Goal: Entertainment & Leisure: Consume media (video, audio)

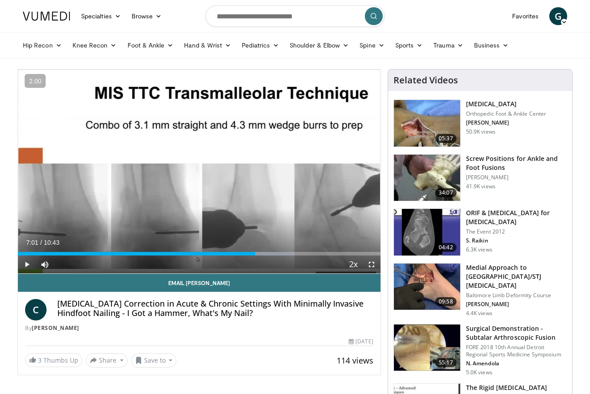
click at [302, 132] on div "10 seconds Tap to unmute" at bounding box center [199, 171] width 363 height 204
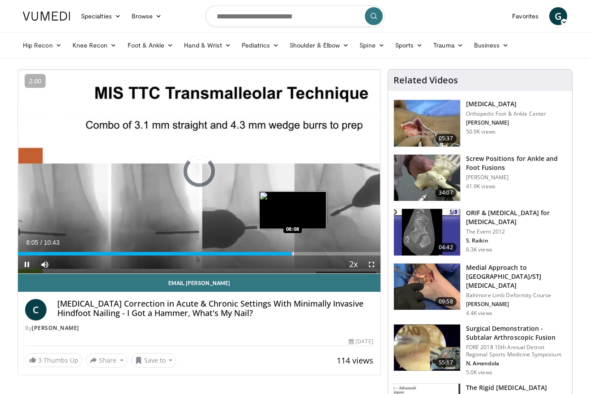
click at [293, 253] on div "Progress Bar" at bounding box center [293, 254] width 1 height 4
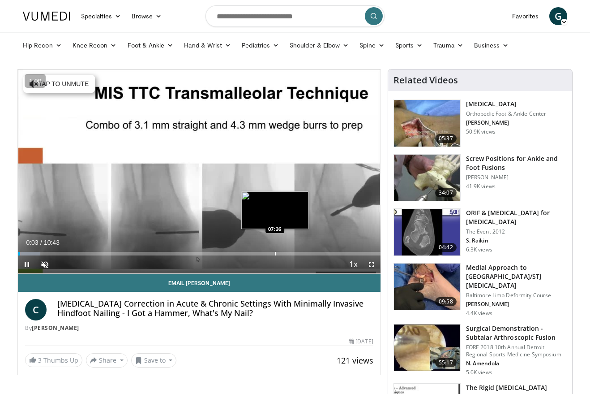
click at [276, 253] on div "Progress Bar" at bounding box center [275, 254] width 1 height 4
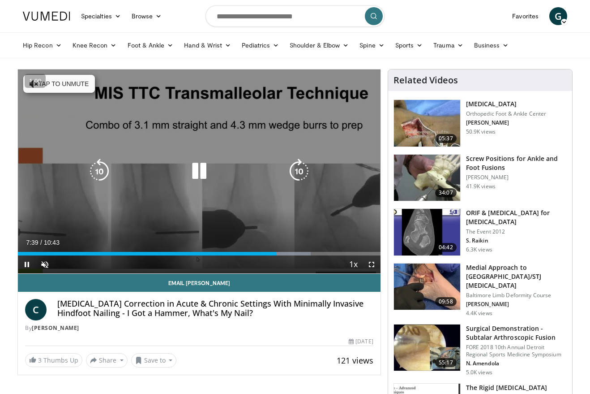
click at [246, 195] on div "10 seconds Tap to unmute" at bounding box center [199, 171] width 363 height 204
click at [194, 183] on icon "Video Player" at bounding box center [199, 171] width 25 height 25
click at [82, 89] on button "Tap to unmute" at bounding box center [59, 84] width 72 height 18
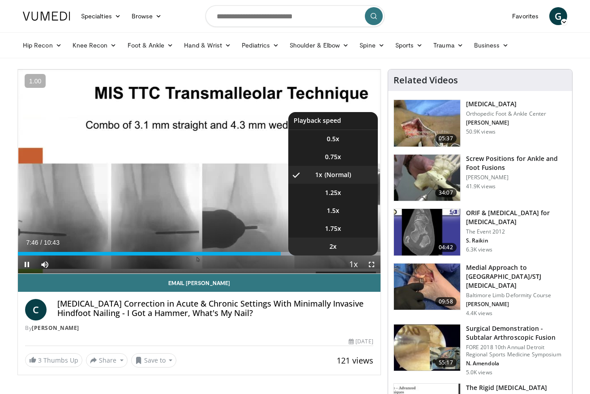
click at [351, 244] on li "2x" at bounding box center [334, 246] width 90 height 18
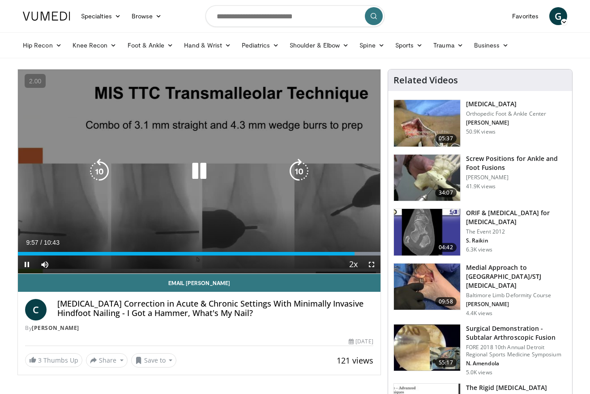
click at [196, 177] on icon "Video Player" at bounding box center [199, 171] width 25 height 25
click at [199, 171] on icon "Video Player" at bounding box center [199, 171] width 25 height 25
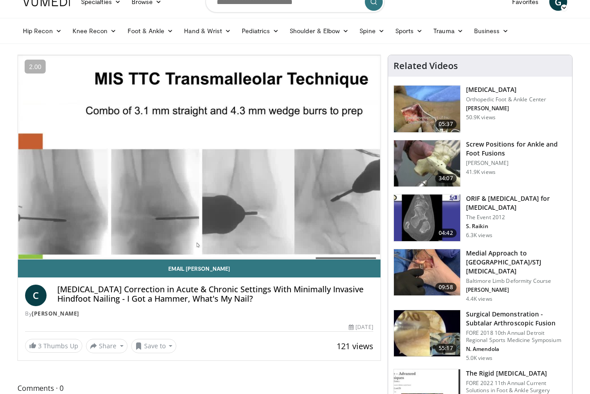
scroll to position [14, 0]
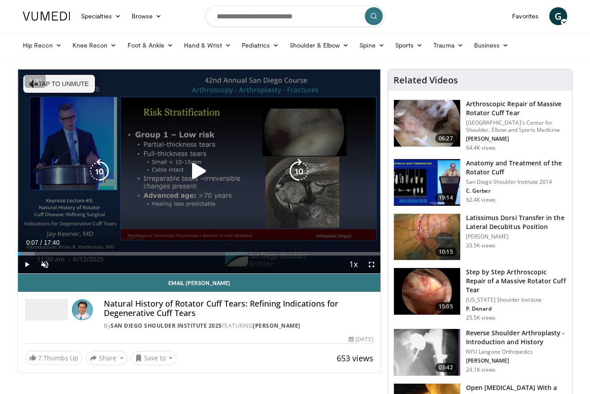
click at [189, 174] on icon "Video Player" at bounding box center [199, 171] width 25 height 25
click at [67, 78] on button "Tap to unmute" at bounding box center [59, 84] width 72 height 18
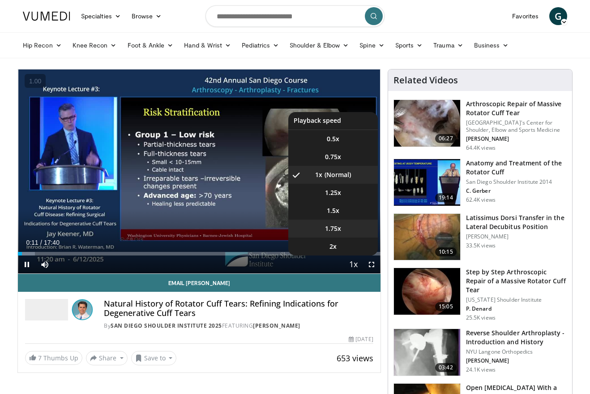
click at [349, 230] on li "1.75x" at bounding box center [334, 229] width 90 height 18
click at [350, 249] on li "2x" at bounding box center [334, 246] width 90 height 18
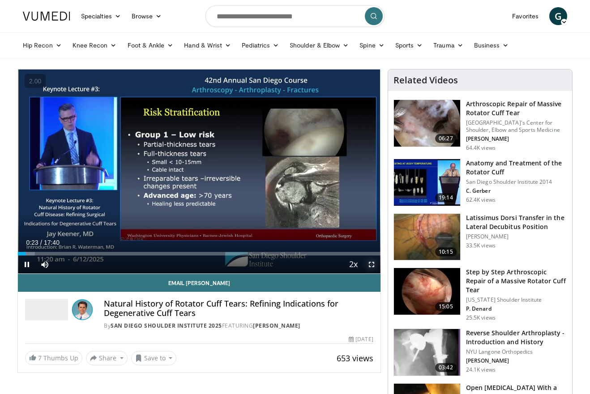
click at [369, 267] on span "Video Player" at bounding box center [372, 264] width 18 height 18
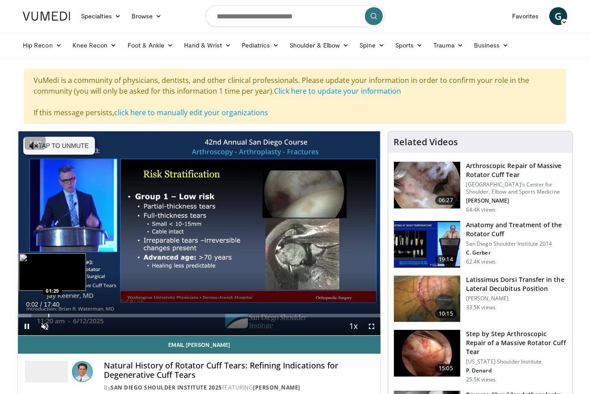
click at [48, 314] on div "Progress Bar" at bounding box center [48, 316] width 1 height 4
click at [34, 315] on div "Progress Bar" at bounding box center [34, 316] width 1 height 4
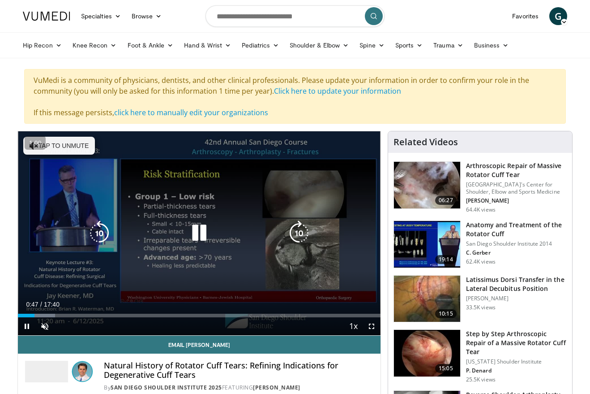
click at [197, 234] on icon "Video Player" at bounding box center [199, 232] width 25 height 25
click at [84, 145] on button "Tap to unmute" at bounding box center [59, 146] width 72 height 18
click at [209, 240] on icon "Video Player" at bounding box center [199, 232] width 25 height 25
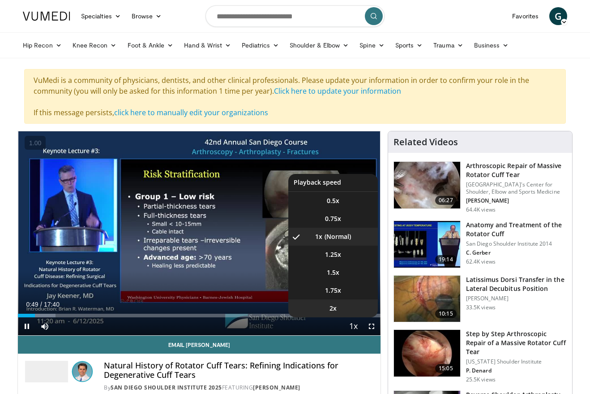
click at [350, 313] on li "2x" at bounding box center [334, 308] width 90 height 18
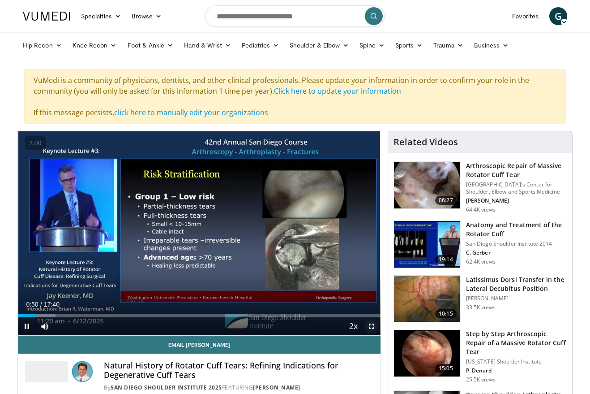
click at [372, 323] on span "Video Player" at bounding box center [372, 326] width 18 height 18
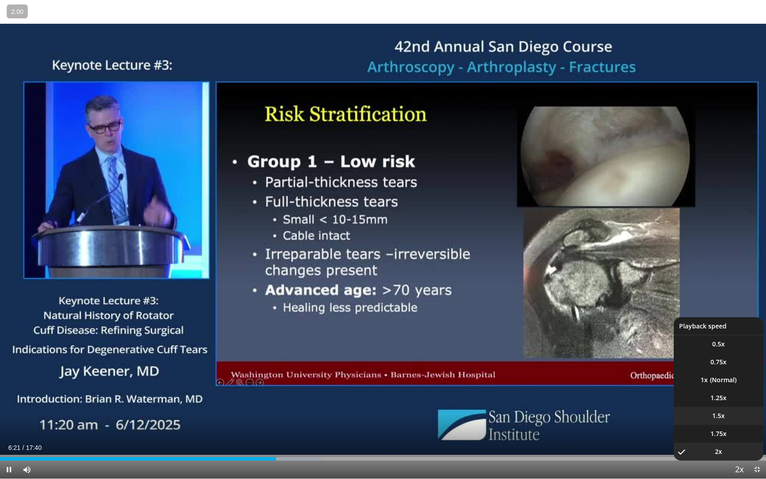
click at [590, 393] on span "1.5x" at bounding box center [718, 415] width 13 height 9
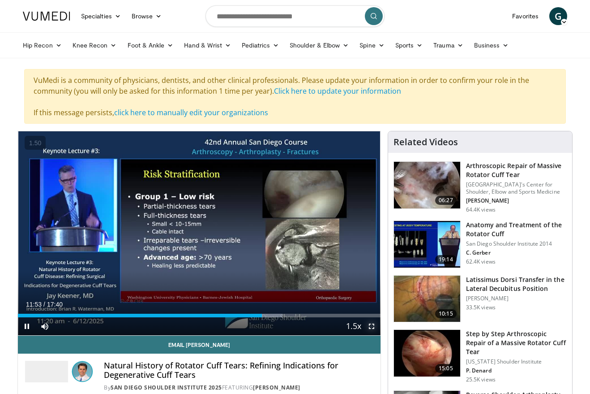
click at [375, 325] on span "Video Player" at bounding box center [372, 326] width 18 height 18
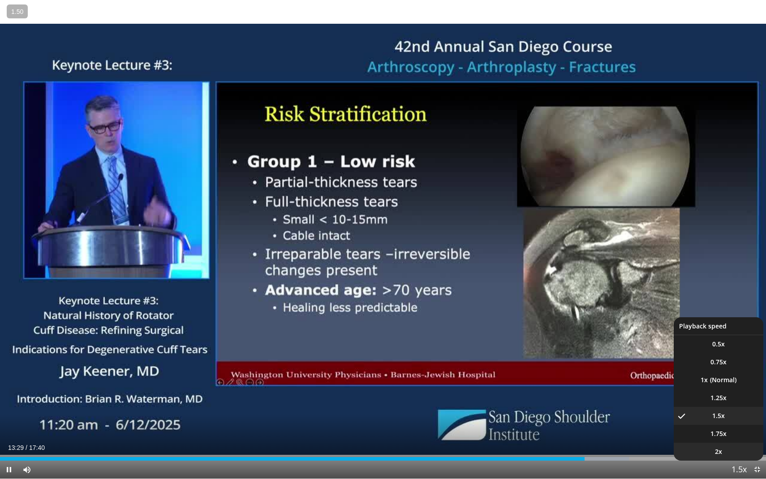
click at [590, 393] on li "2x" at bounding box center [719, 452] width 90 height 18
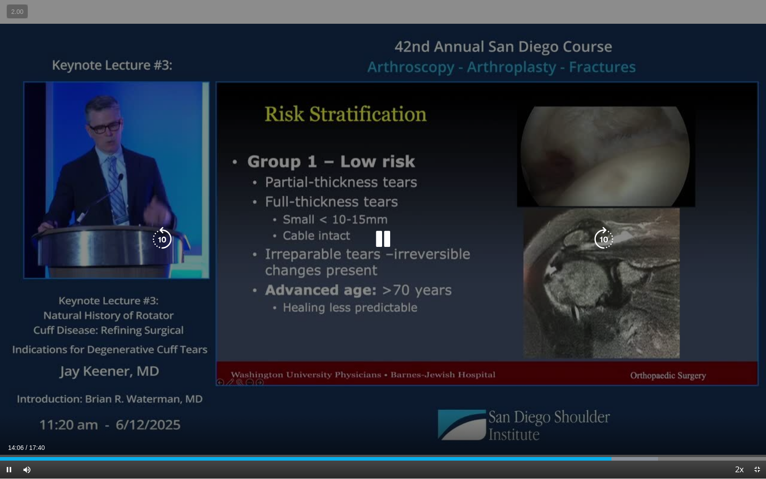
click at [590, 351] on div "10 seconds Tap to unmute" at bounding box center [383, 239] width 766 height 478
click at [585, 340] on div "10 seconds Tap to unmute" at bounding box center [383, 239] width 766 height 478
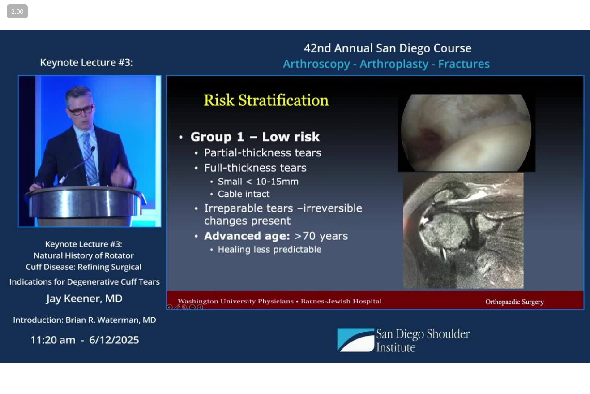
scroll to position [51, 0]
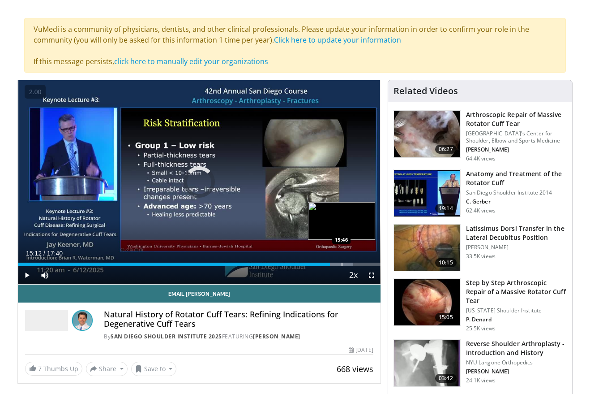
click at [342, 264] on div "Progress Bar" at bounding box center [342, 265] width 1 height 4
click at [335, 262] on div "Loaded : 92.59% 15:48 15:27" at bounding box center [199, 262] width 363 height 9
click at [331, 265] on div "Progress Bar" at bounding box center [331, 265] width 1 height 4
